Goal: Task Accomplishment & Management: Manage account settings

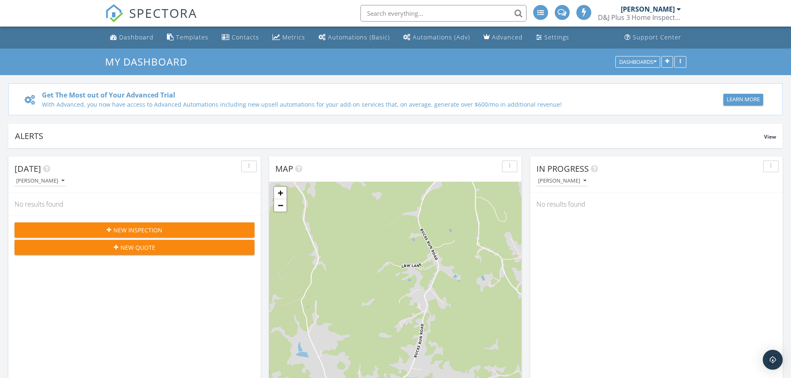
click at [652, 9] on div "[PERSON_NAME]" at bounding box center [648, 9] width 54 height 8
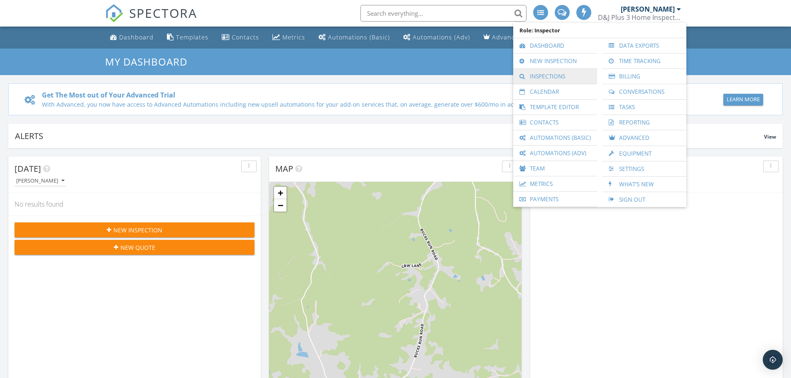
click at [557, 78] on link "Inspections" at bounding box center [555, 76] width 76 height 15
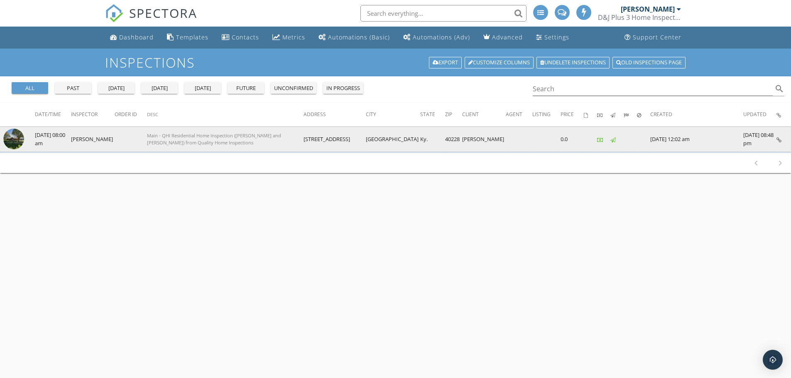
click at [12, 140] on img at bounding box center [13, 139] width 21 height 21
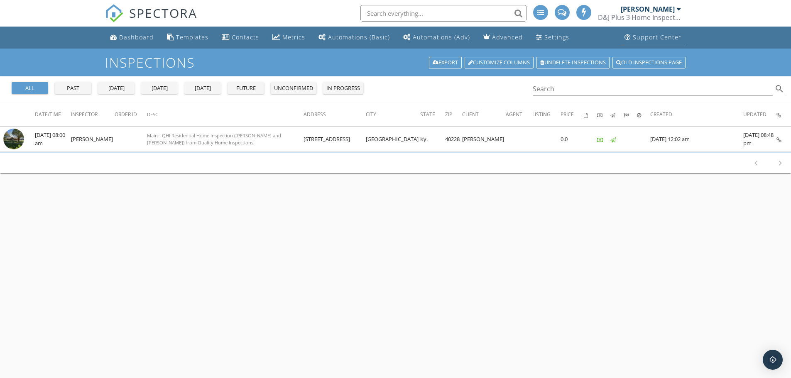
click at [659, 37] on div "Support Center" at bounding box center [657, 37] width 49 height 8
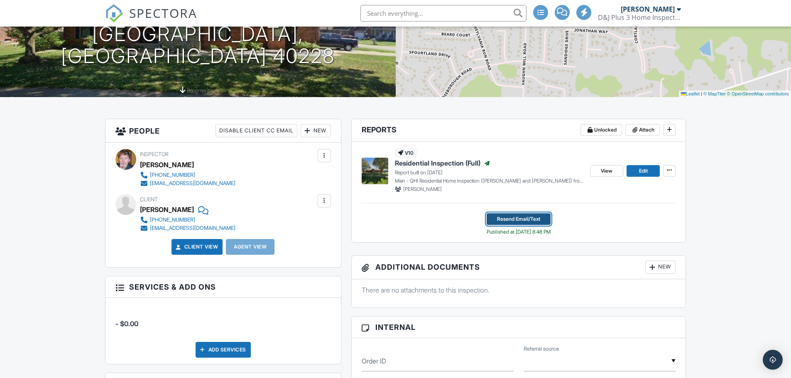
click at [516, 218] on span "Resend Email/Text" at bounding box center [518, 219] width 43 height 8
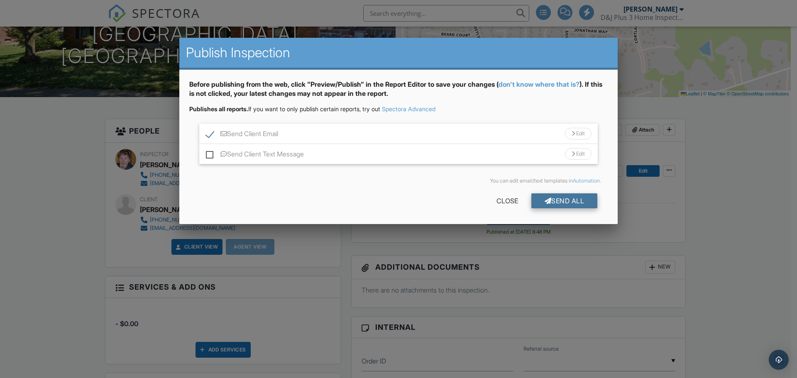
click at [557, 204] on div "Send All" at bounding box center [564, 200] width 66 height 15
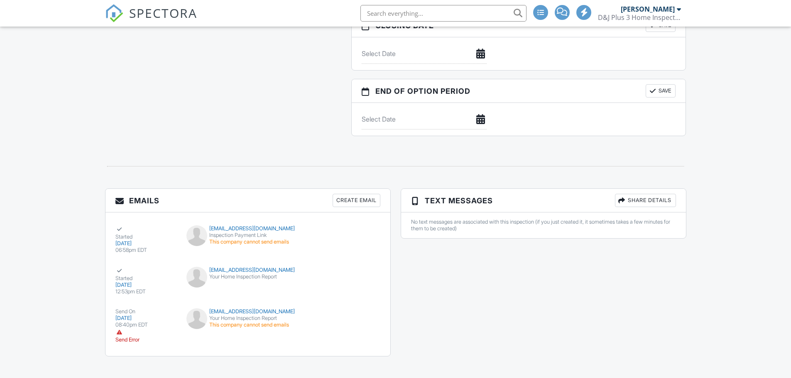
scroll to position [885, 0]
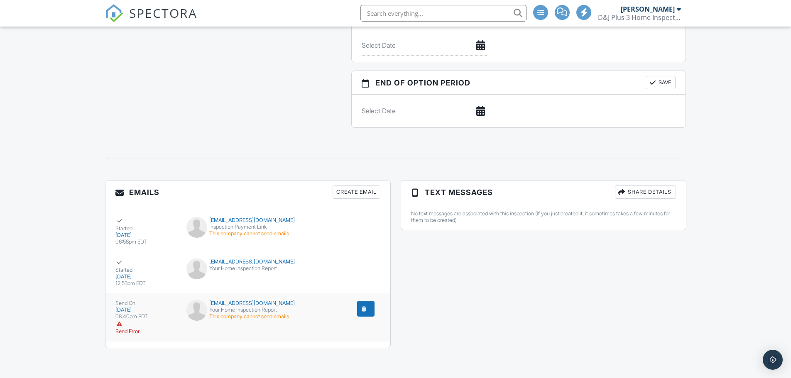
click at [362, 311] on div "submit" at bounding box center [364, 309] width 8 height 8
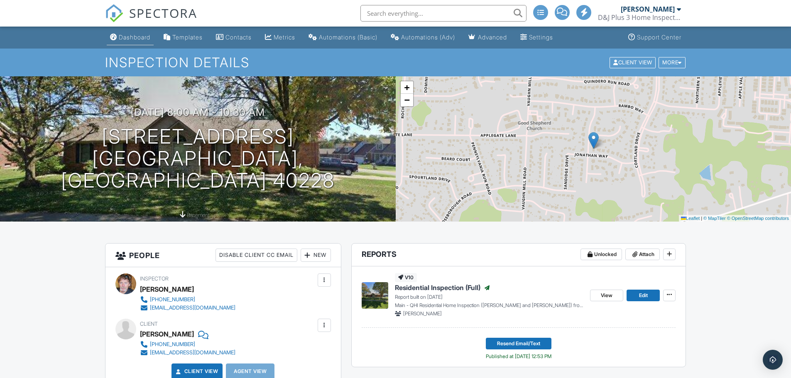
click at [135, 39] on div "Dashboard" at bounding box center [135, 37] width 32 height 7
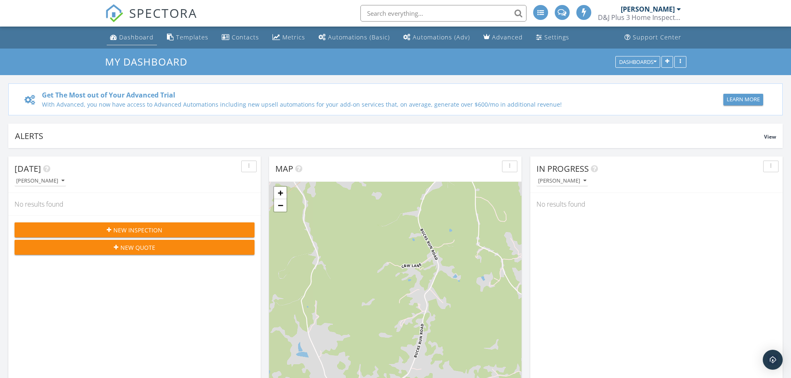
click at [130, 39] on div "Dashboard" at bounding box center [136, 37] width 34 height 8
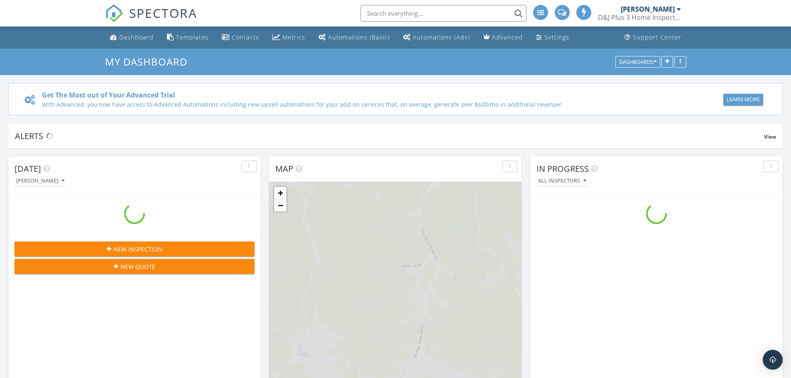
scroll to position [768, 804]
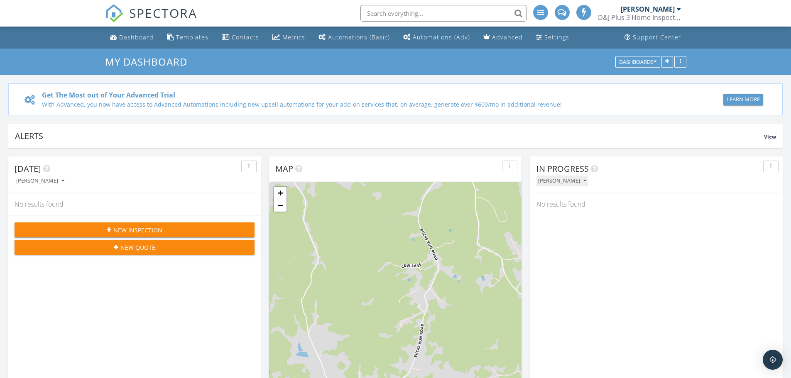
click at [566, 182] on div "[PERSON_NAME]" at bounding box center [562, 181] width 48 height 6
click at [125, 319] on div "Today Damon Lewis No results found New Inspection New Quote" at bounding box center [134, 277] width 252 height 241
click at [751, 102] on div "Learn More" at bounding box center [743, 99] width 33 height 8
click at [635, 61] on div "Dashboards" at bounding box center [637, 62] width 37 height 6
click at [133, 37] on div "Dashboard" at bounding box center [136, 37] width 34 height 8
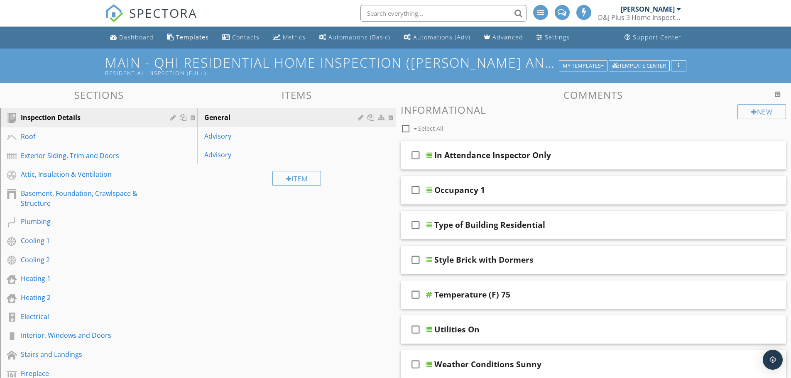
click at [675, 10] on div "[PERSON_NAME]" at bounding box center [651, 9] width 60 height 8
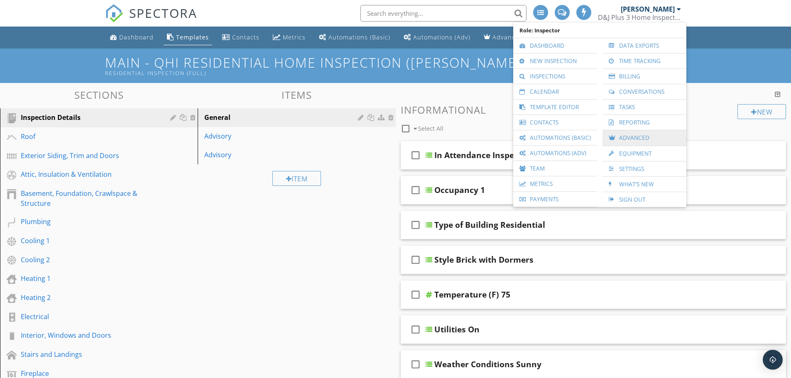
click at [632, 141] on link "Advanced" at bounding box center [645, 137] width 76 height 15
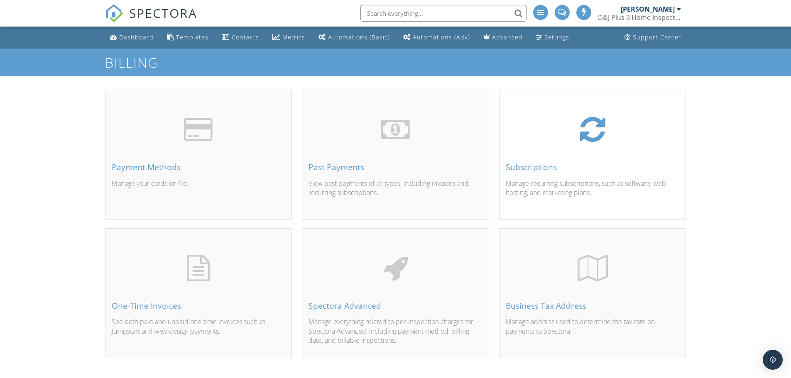
click at [526, 167] on div "Subscriptions" at bounding box center [593, 167] width 174 height 9
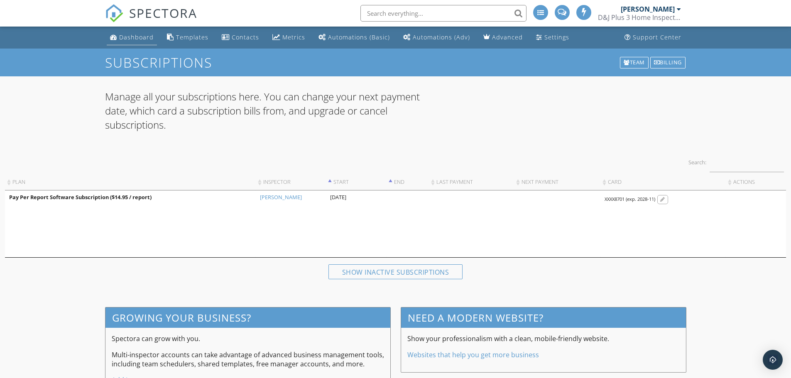
click at [135, 37] on div "Dashboard" at bounding box center [136, 37] width 34 height 8
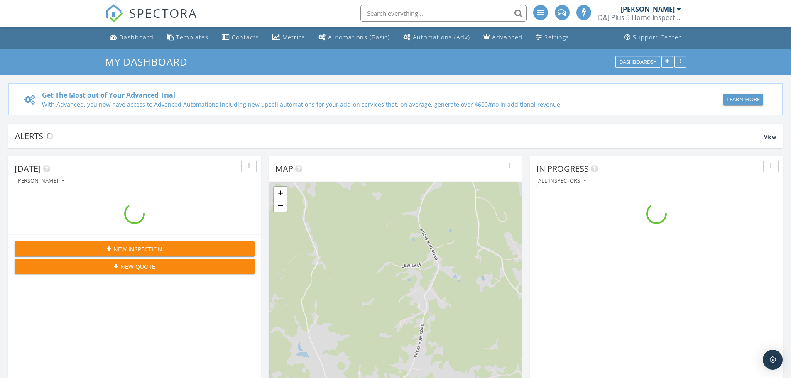
scroll to position [768, 804]
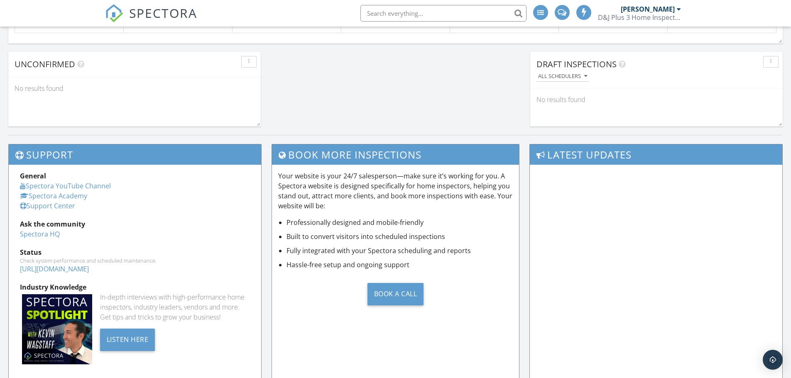
scroll to position [830, 0]
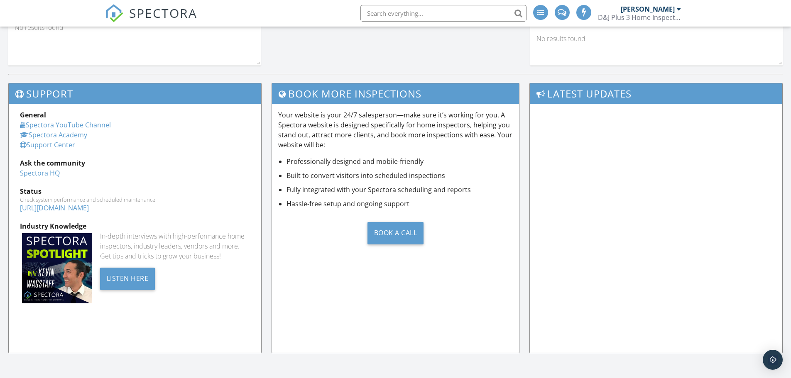
click at [66, 147] on link "Support Center" at bounding box center [47, 144] width 55 height 9
click at [677, 10] on div at bounding box center [679, 9] width 4 height 7
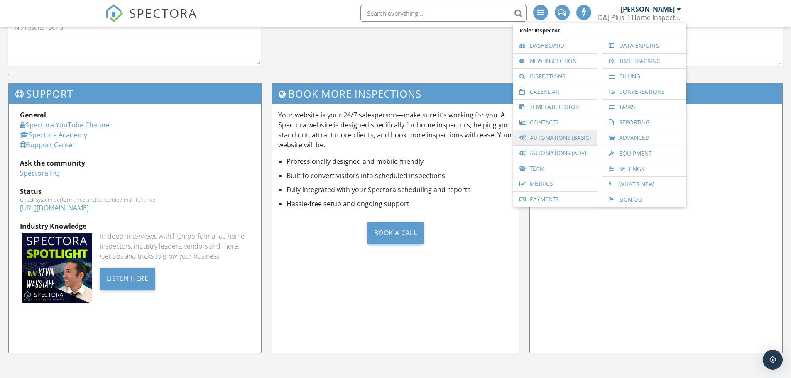
click at [544, 141] on link "Automations (Basic)" at bounding box center [555, 137] width 76 height 15
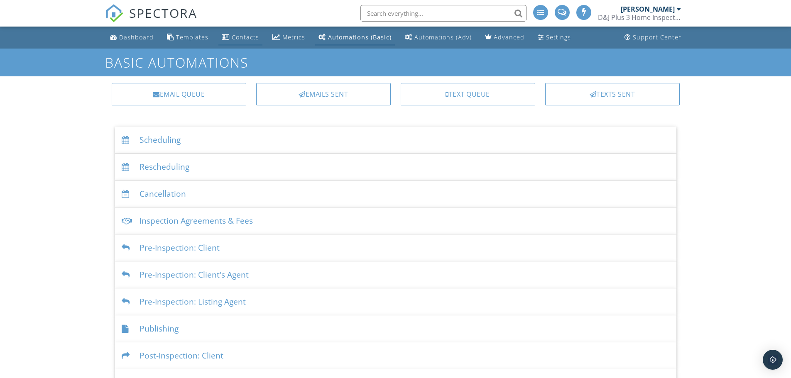
click at [240, 38] on div "Contacts" at bounding box center [245, 37] width 27 height 8
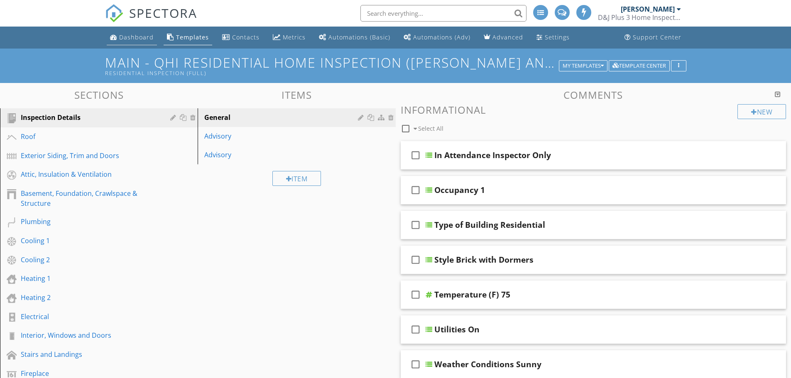
click at [134, 36] on div "Dashboard" at bounding box center [136, 37] width 34 height 8
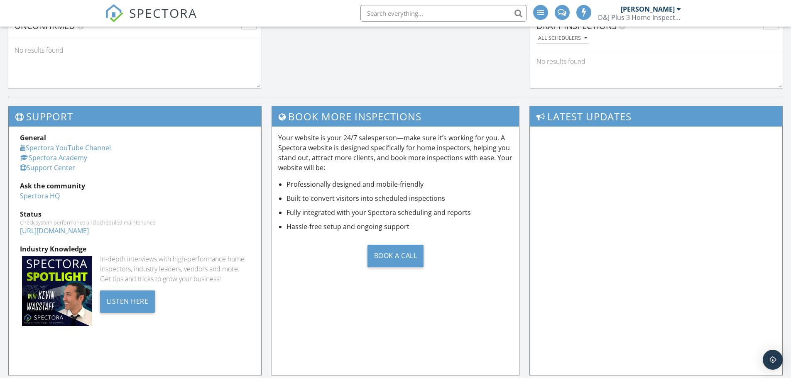
scroll to position [830, 0]
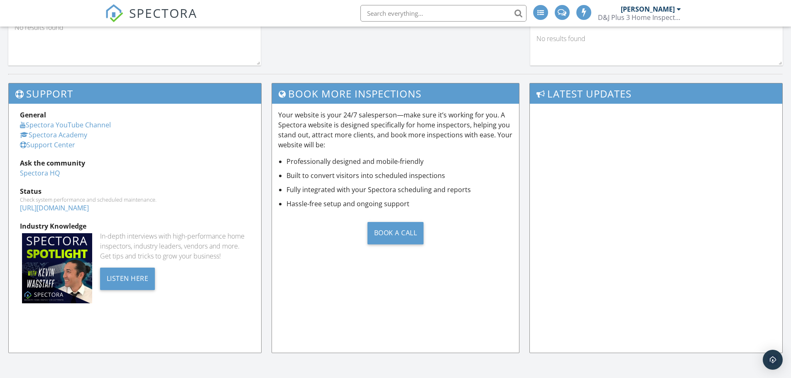
click at [77, 208] on link "[URL][DOMAIN_NAME]" at bounding box center [54, 207] width 69 height 9
